Goal: Task Accomplishment & Management: Use online tool/utility

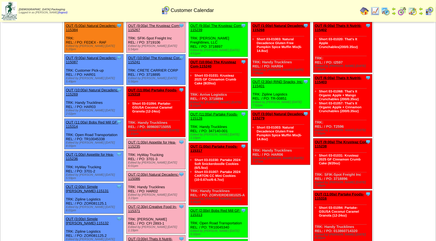
scroll to position [42, 0]
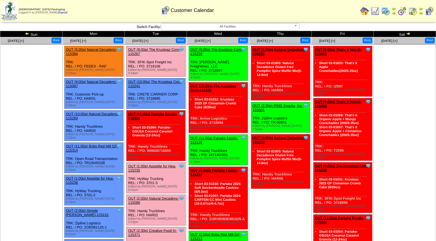
scroll to position [42, 0]
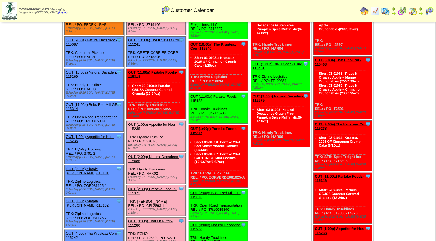
click at [149, 154] on link "OUT (2:00p) Natural Decadenc-115086" at bounding box center [153, 158] width 51 height 8
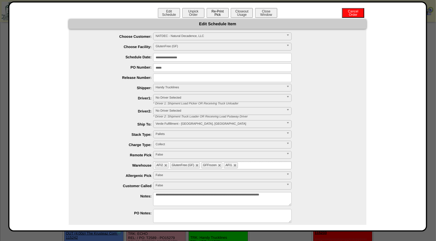
click at [218, 12] on button "Re-Print Pick" at bounding box center [218, 13] width 22 height 10
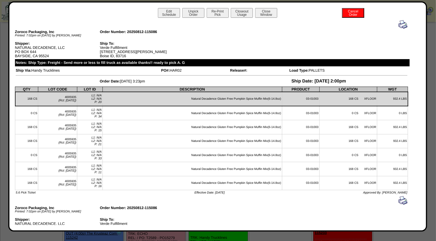
click at [399, 23] on img at bounding box center [403, 24] width 9 height 9
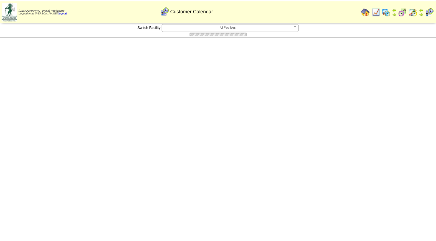
scroll to position [42, 0]
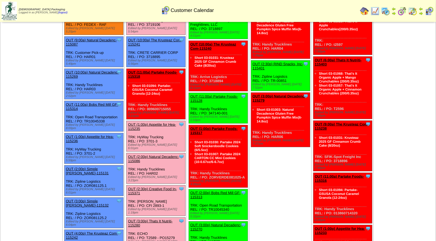
click at [151, 154] on link "OUT (2:00p) Natural Decadenc-115086" at bounding box center [153, 158] width 51 height 8
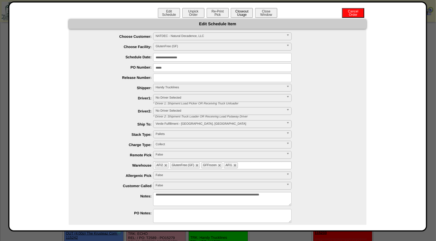
click at [243, 11] on button "Closeout Usage" at bounding box center [242, 13] width 22 height 10
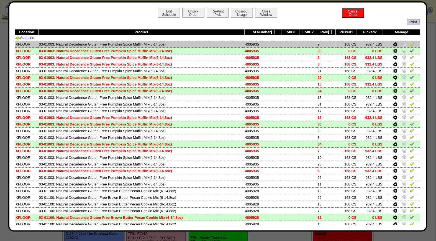
click at [410, 45] on img at bounding box center [412, 44] width 4 height 4
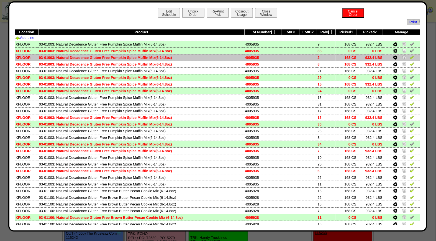
click at [410, 56] on img at bounding box center [412, 57] width 4 height 4
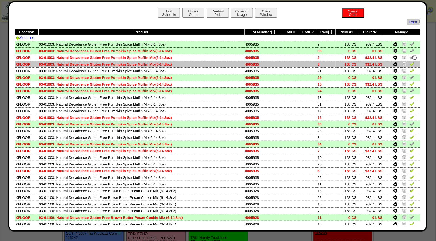
click at [410, 62] on img at bounding box center [412, 64] width 4 height 4
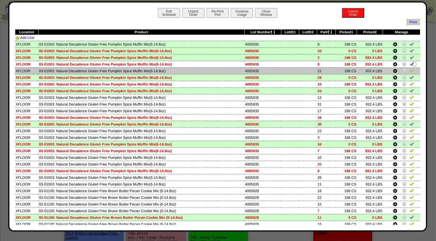
click at [410, 70] on img at bounding box center [412, 70] width 4 height 4
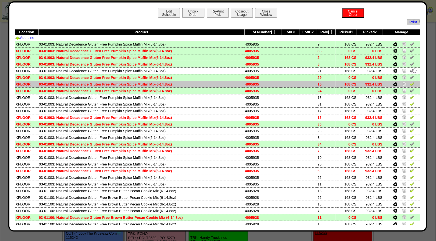
click at [410, 82] on img at bounding box center [412, 84] width 4 height 4
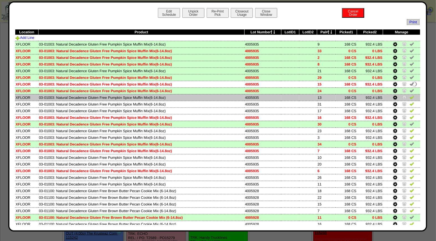
click at [410, 95] on img at bounding box center [412, 97] width 4 height 4
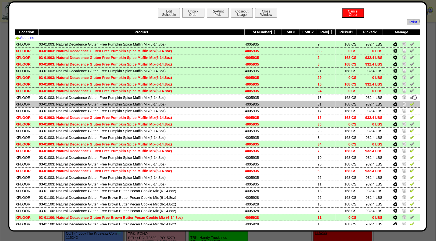
click at [410, 102] on img at bounding box center [412, 103] width 4 height 4
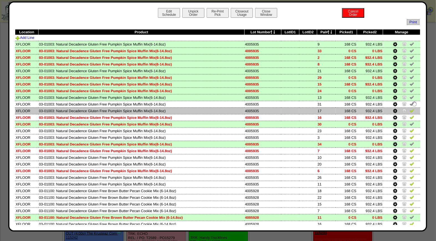
click at [410, 108] on img at bounding box center [412, 110] width 4 height 4
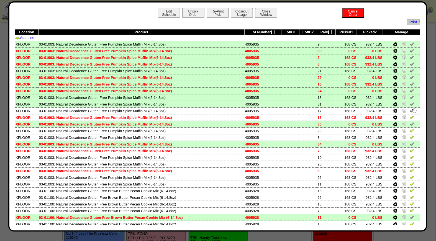
click at [413, 122] on td at bounding box center [402, 124] width 37 height 7
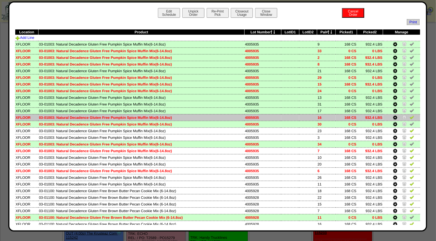
click at [411, 117] on td at bounding box center [402, 117] width 37 height 7
click at [410, 115] on img at bounding box center [412, 117] width 4 height 4
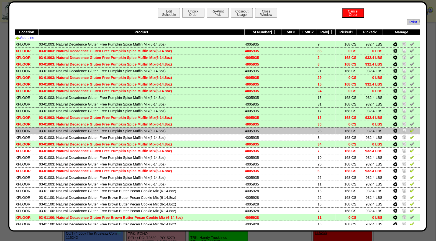
click at [410, 128] on img at bounding box center [412, 130] width 4 height 4
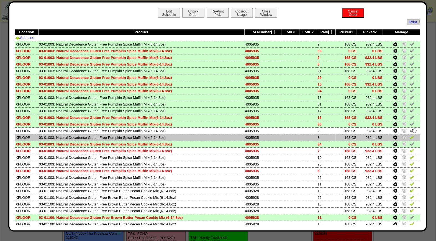
click at [410, 136] on img at bounding box center [412, 137] width 4 height 4
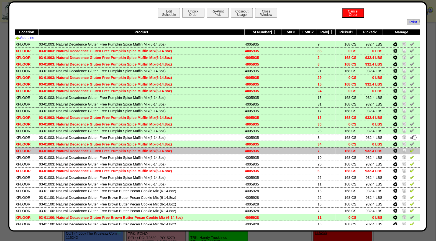
click at [410, 151] on img at bounding box center [412, 150] width 4 height 4
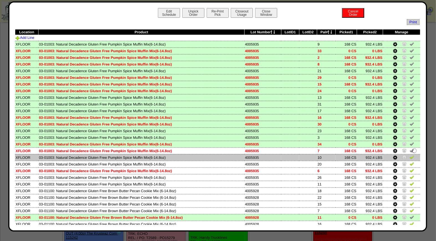
click at [410, 155] on img at bounding box center [412, 157] width 4 height 4
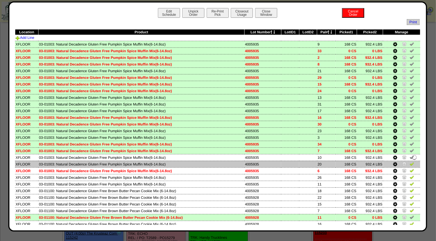
click at [410, 161] on img at bounding box center [412, 163] width 4 height 4
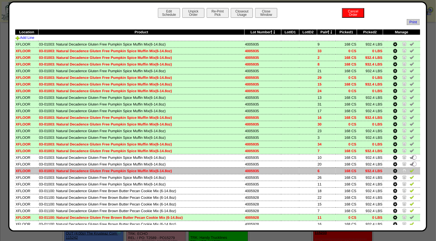
click at [410, 168] on img at bounding box center [412, 170] width 4 height 4
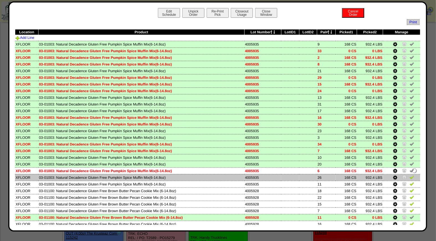
click at [410, 175] on img at bounding box center [412, 177] width 4 height 4
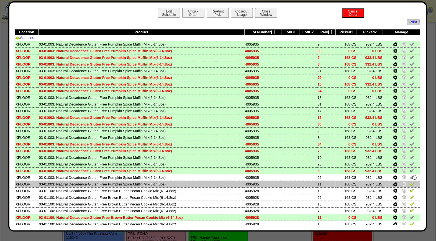
click at [410, 181] on img at bounding box center [412, 183] width 4 height 4
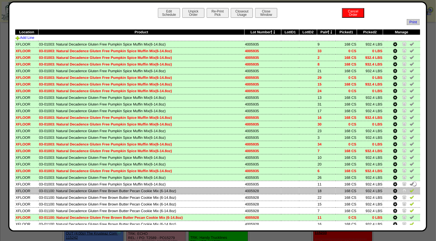
click at [410, 188] on img at bounding box center [412, 190] width 4 height 4
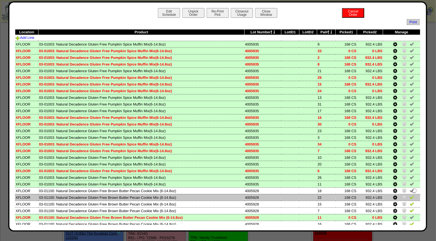
click at [410, 195] on img at bounding box center [412, 197] width 4 height 4
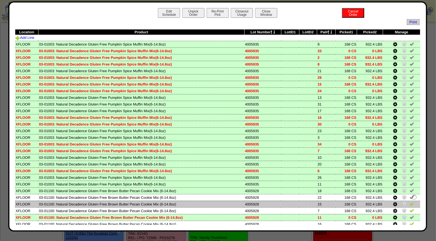
click at [410, 201] on img at bounding box center [412, 203] width 4 height 4
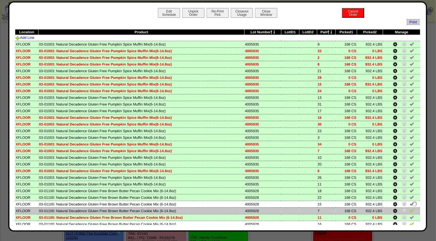
click at [410, 208] on img at bounding box center [412, 210] width 4 height 4
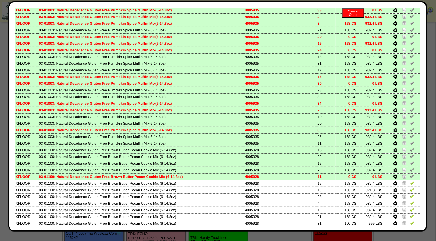
scroll to position [66, 0]
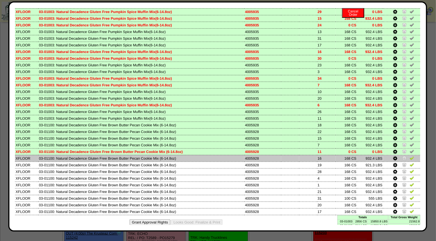
click at [410, 156] on img at bounding box center [412, 158] width 4 height 4
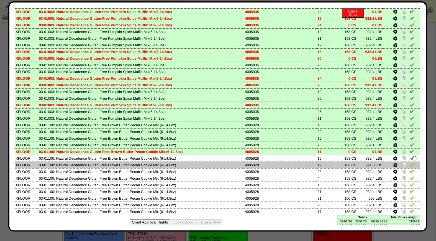
click at [410, 162] on img at bounding box center [412, 164] width 4 height 4
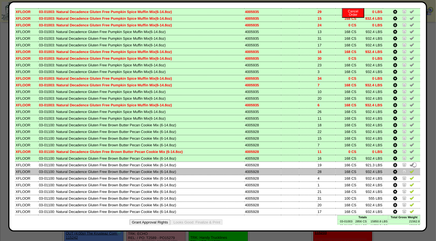
click at [410, 169] on img at bounding box center [412, 171] width 4 height 4
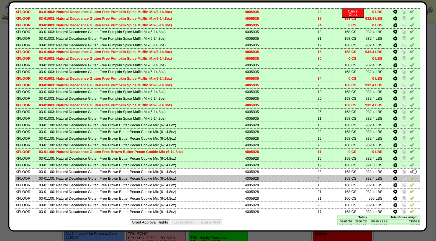
click at [410, 176] on img at bounding box center [412, 178] width 4 height 4
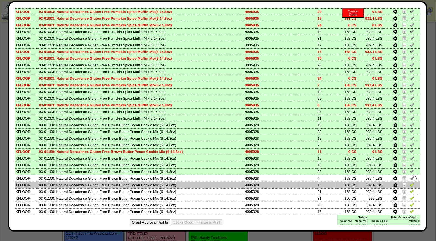
click at [410, 182] on img at bounding box center [412, 184] width 4 height 4
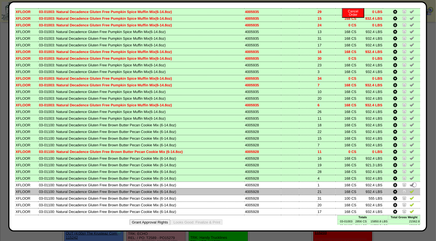
click at [410, 189] on img at bounding box center [412, 191] width 4 height 4
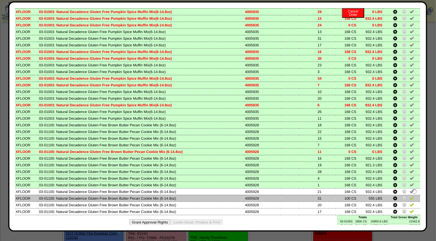
click at [410, 196] on img at bounding box center [412, 198] width 4 height 4
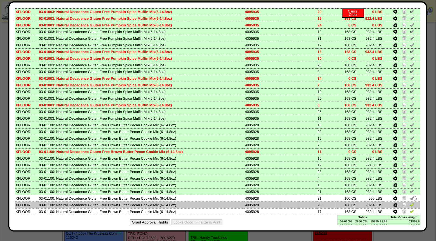
click at [410, 202] on img at bounding box center [412, 204] width 4 height 4
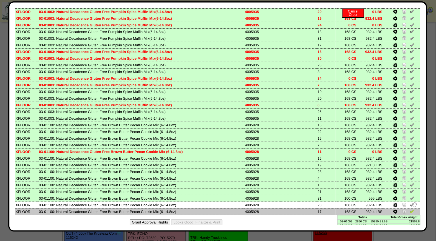
click at [410, 209] on img at bounding box center [412, 211] width 4 height 4
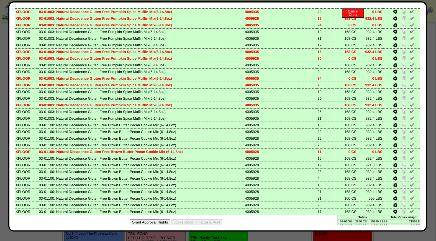
scroll to position [0, 0]
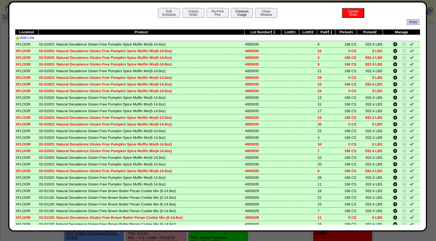
click at [243, 12] on button "Closeout Usage" at bounding box center [242, 13] width 22 height 10
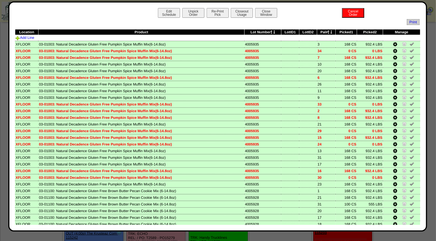
scroll to position [66, 0]
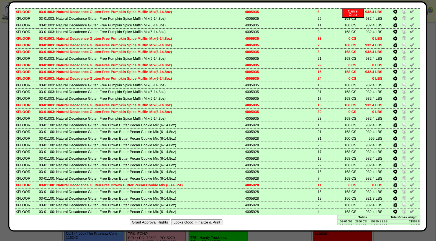
click at [212, 219] on button "Looks Good: Finalize & Print" at bounding box center [196, 222] width 51 height 6
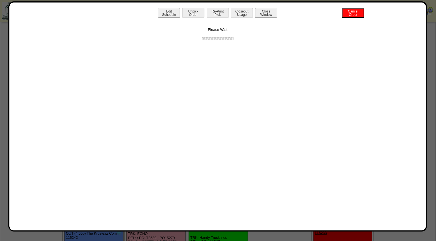
scroll to position [0, 0]
click at [217, 15] on button "Print BOL" at bounding box center [218, 13] width 22 height 10
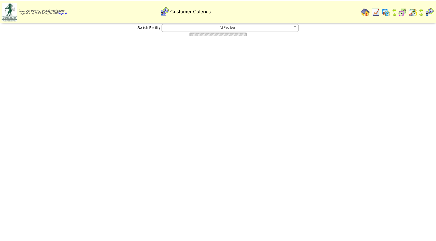
scroll to position [42, 0]
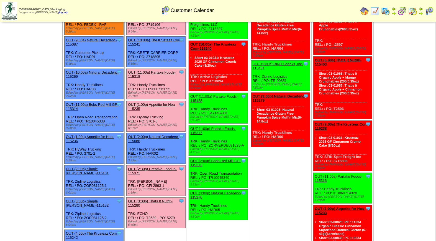
click at [151, 70] on link "OUT (11:00a) Partake Foods-115318" at bounding box center [152, 74] width 48 height 8
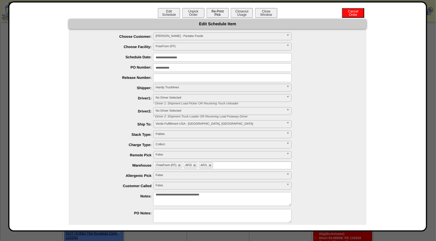
click at [217, 17] on button "Re-Print Pick" at bounding box center [218, 13] width 22 height 10
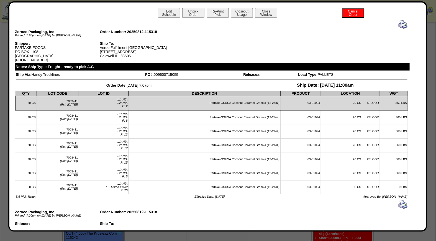
click at [399, 24] on img at bounding box center [403, 24] width 9 height 9
